Goal: Task Accomplishment & Management: Manage account settings

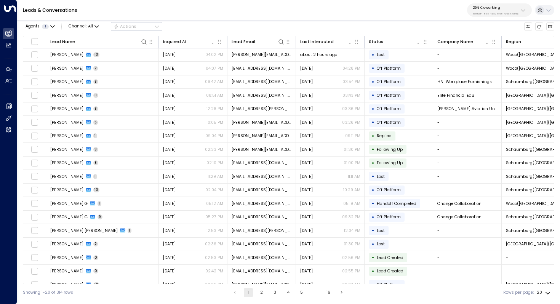
click at [513, 5] on button "25N Coworking 3b9800f4-81ca-4ec0-8758-72fbe4763f36" at bounding box center [499, 9] width 65 height 13
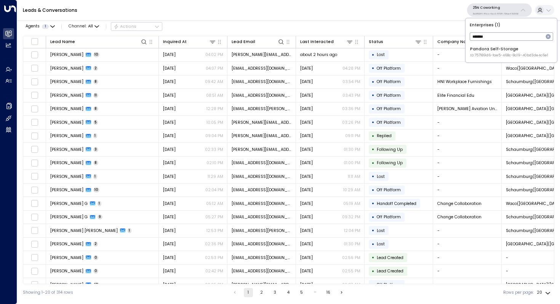
type input "*******"
click at [493, 51] on div "Pandora Self-Storage ID: 757189d6-fae5-468c-8c19-40bd3de4c6e1" at bounding box center [509, 52] width 78 height 12
